Goal: Task Accomplishment & Management: Use online tool/utility

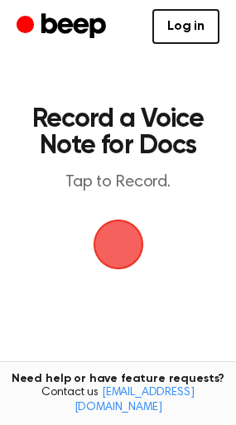
click at [115, 241] on span "button" at bounding box center [118, 245] width 51 height 51
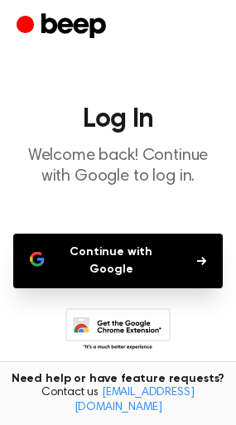
click at [142, 256] on button "Continue with Google" at bounding box center [118, 261] width 210 height 55
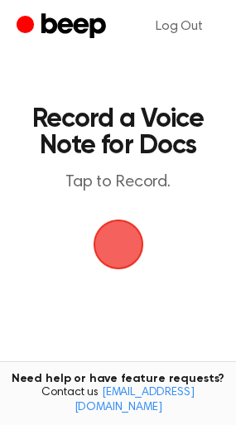
click at [131, 249] on span "button" at bounding box center [118, 245] width 54 height 54
click at [126, 251] on span "button" at bounding box center [118, 244] width 46 height 46
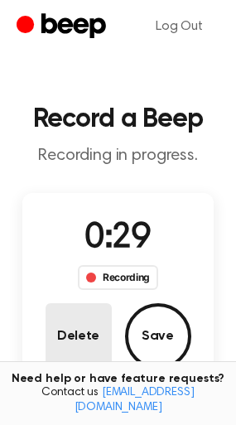
click at [73, 342] on button "Delete" at bounding box center [79, 336] width 66 height 66
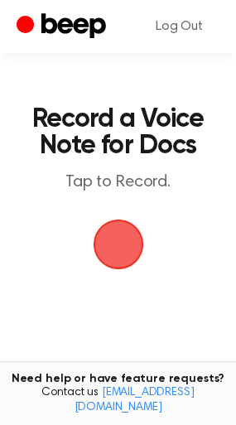
scroll to position [172, 0]
